Goal: Transaction & Acquisition: Download file/media

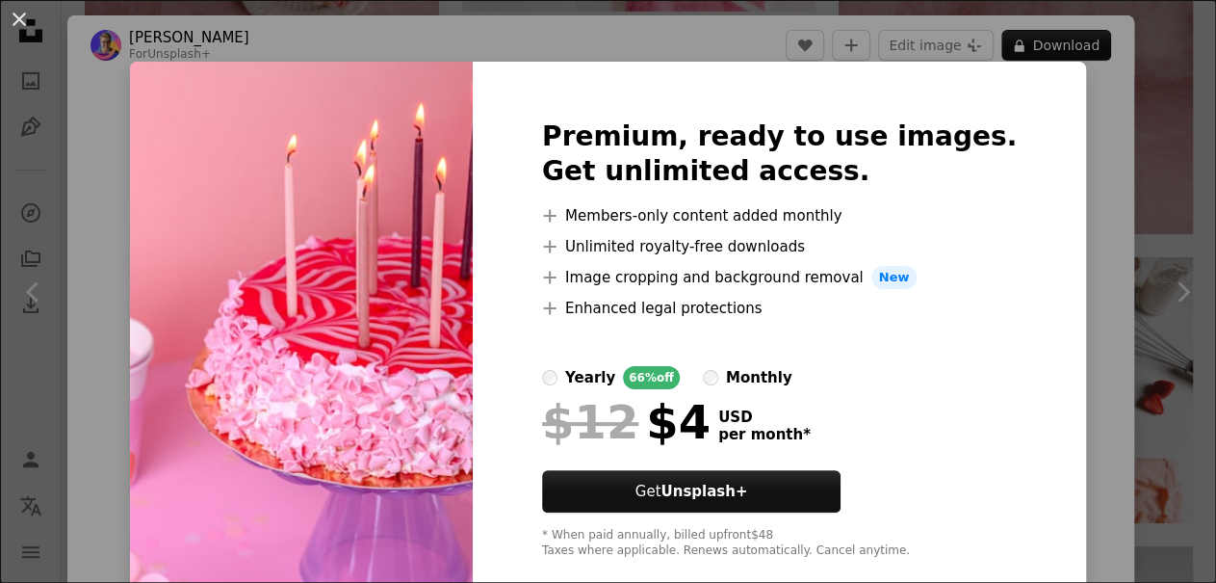
scroll to position [36, 0]
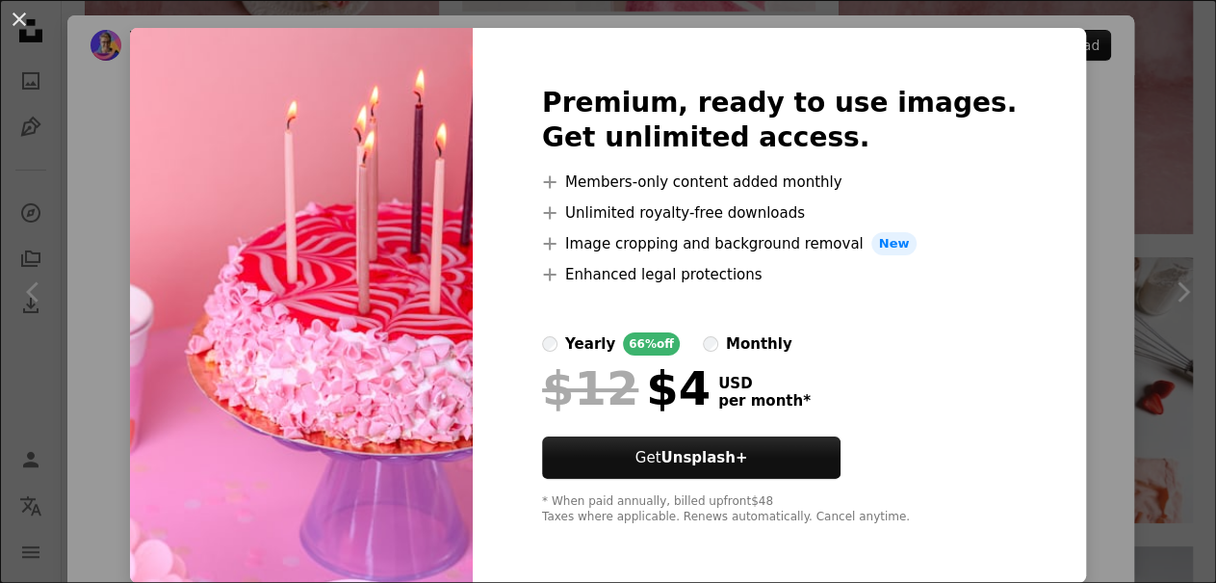
click at [1091, 254] on div "An X shape Premium, ready to use images. Get unlimited access. A plus sign Memb…" at bounding box center [608, 291] width 1216 height 583
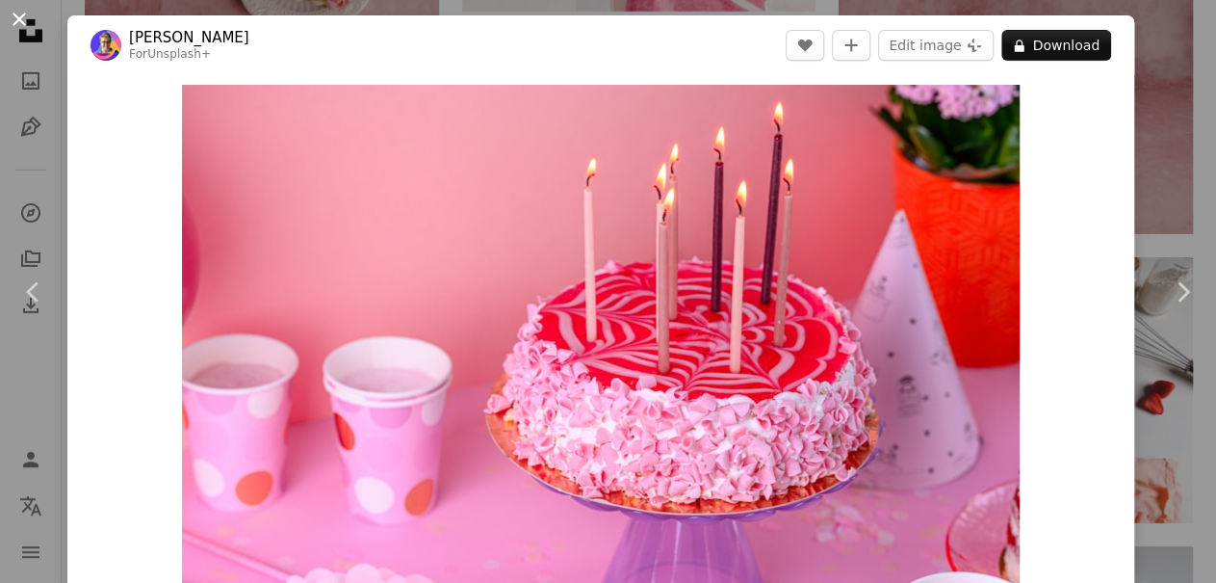
click at [18, 24] on button "An X shape" at bounding box center [19, 19] width 23 height 23
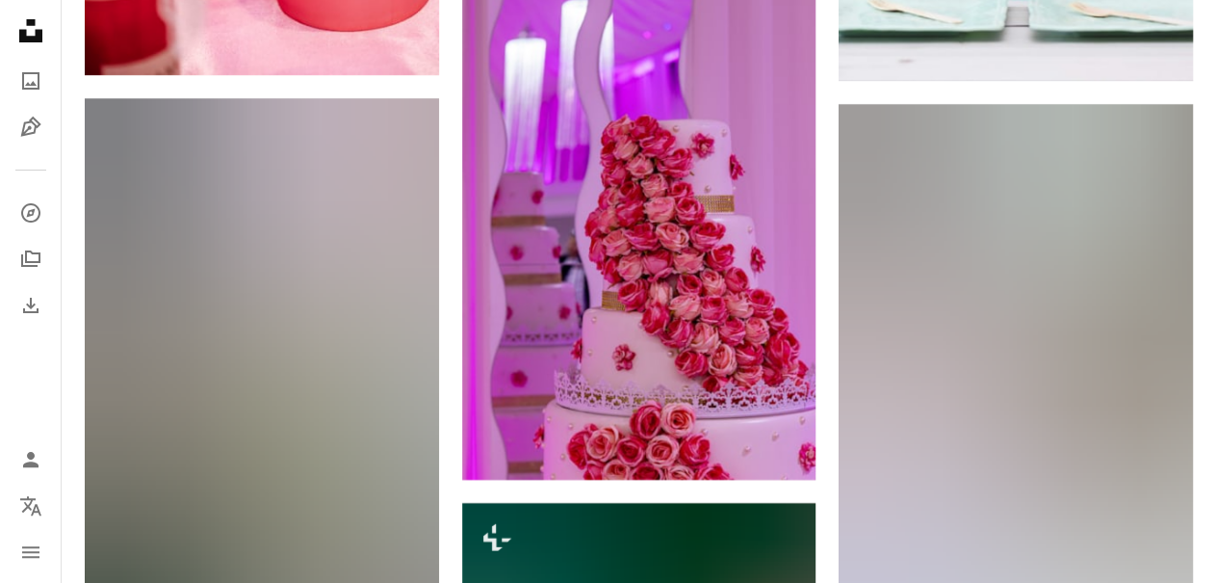
scroll to position [14571, 0]
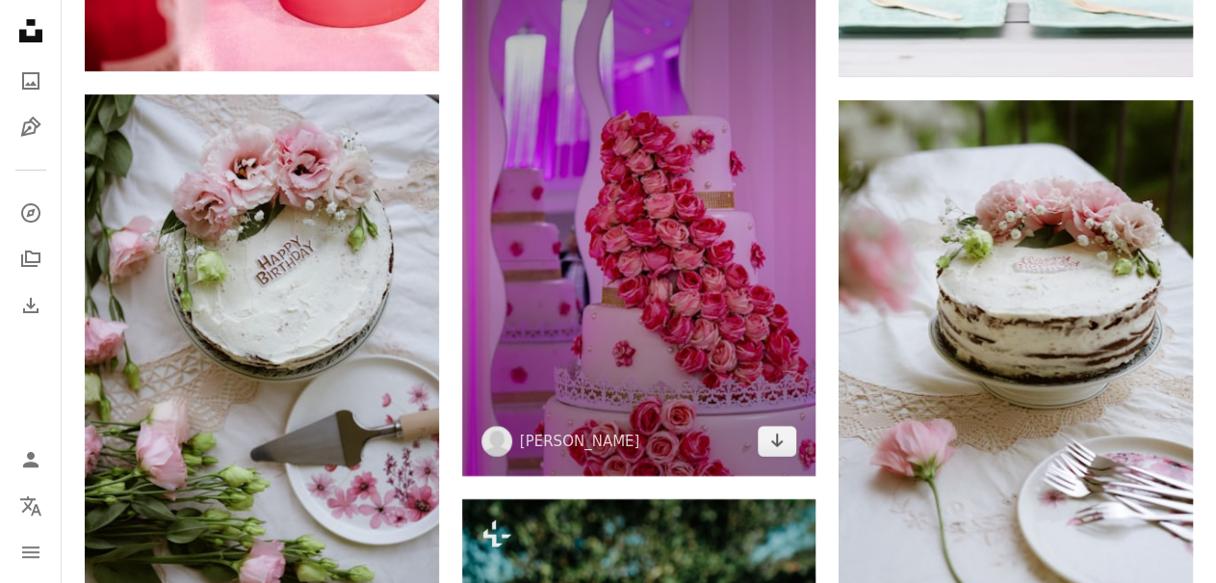
click at [584, 339] on img at bounding box center [639, 211] width 354 height 532
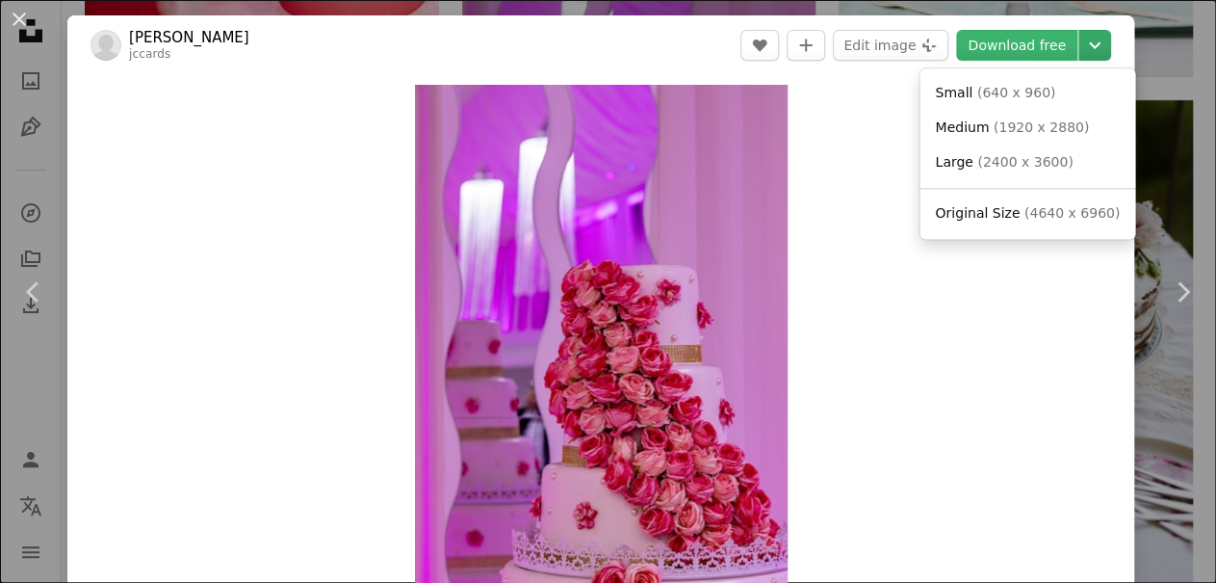
click at [1097, 49] on icon "Chevron down" at bounding box center [1094, 45] width 31 height 23
click at [1038, 210] on span "( 4640 x 6960 )" at bounding box center [1072, 212] width 95 height 15
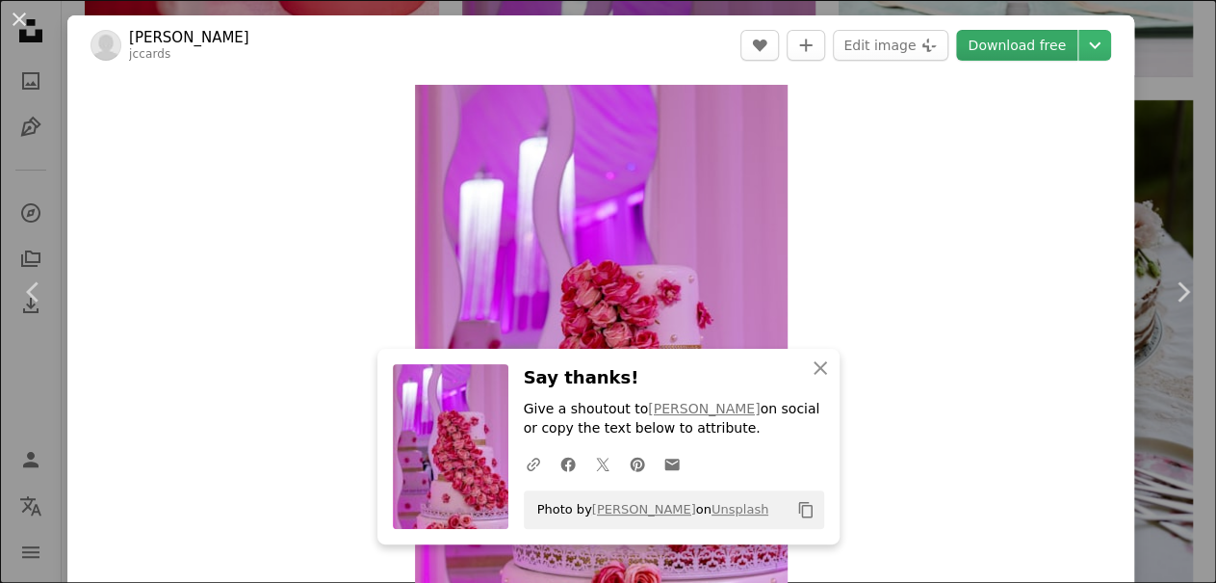
click at [1010, 47] on link "Download free" at bounding box center [1016, 45] width 121 height 31
